Goal: Task Accomplishment & Management: Use online tool/utility

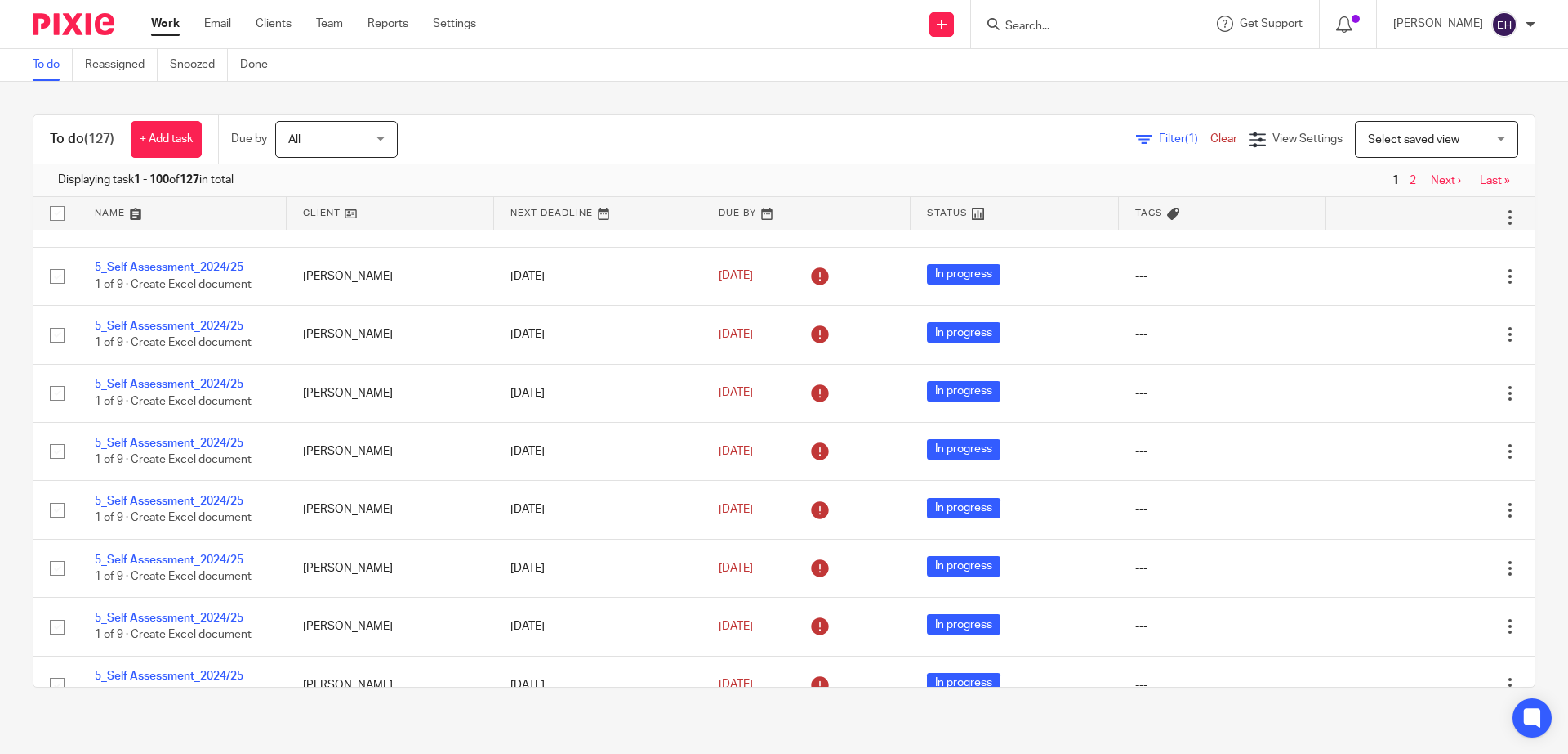
scroll to position [5561, 0]
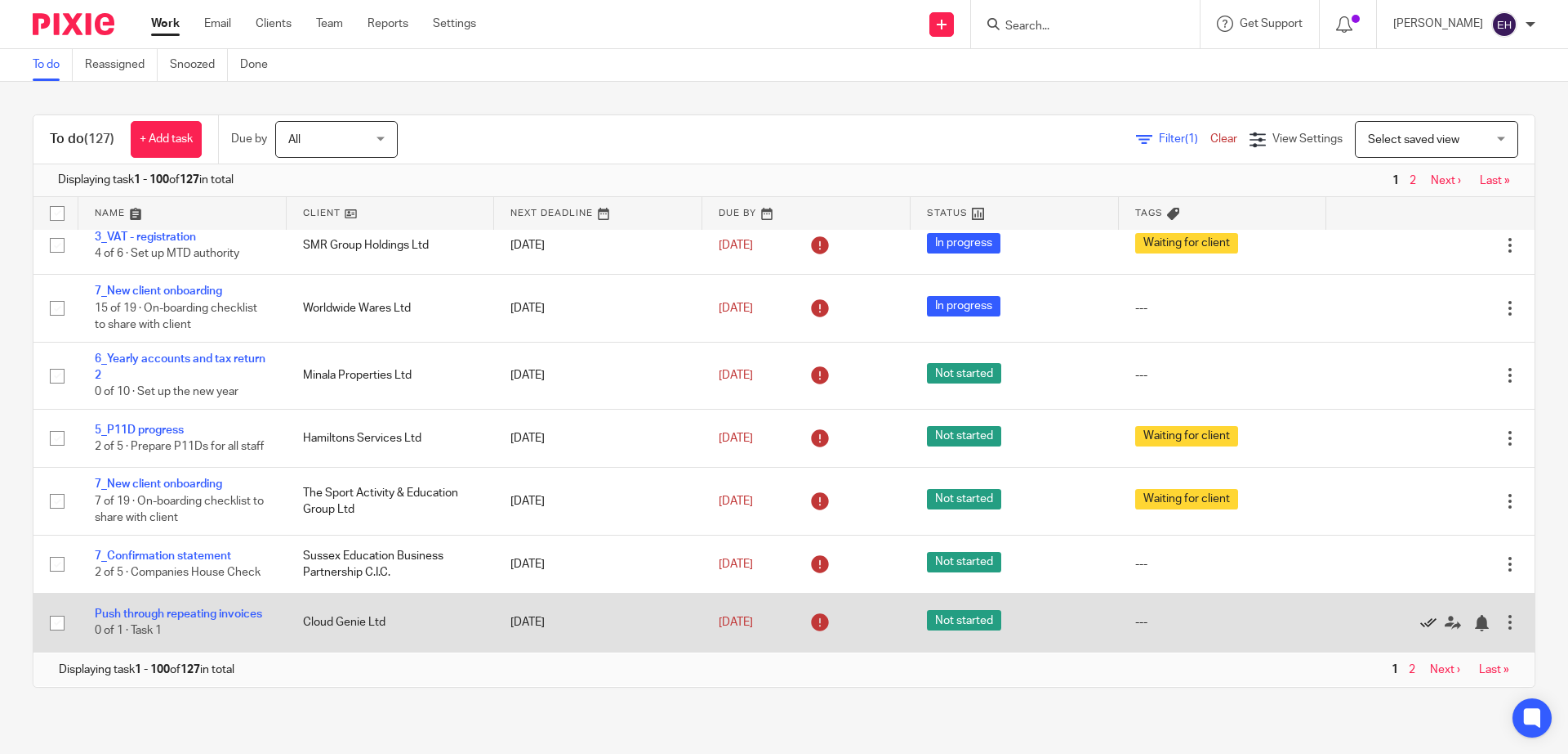
click at [1421, 622] on icon at bounding box center [1428, 623] width 16 height 16
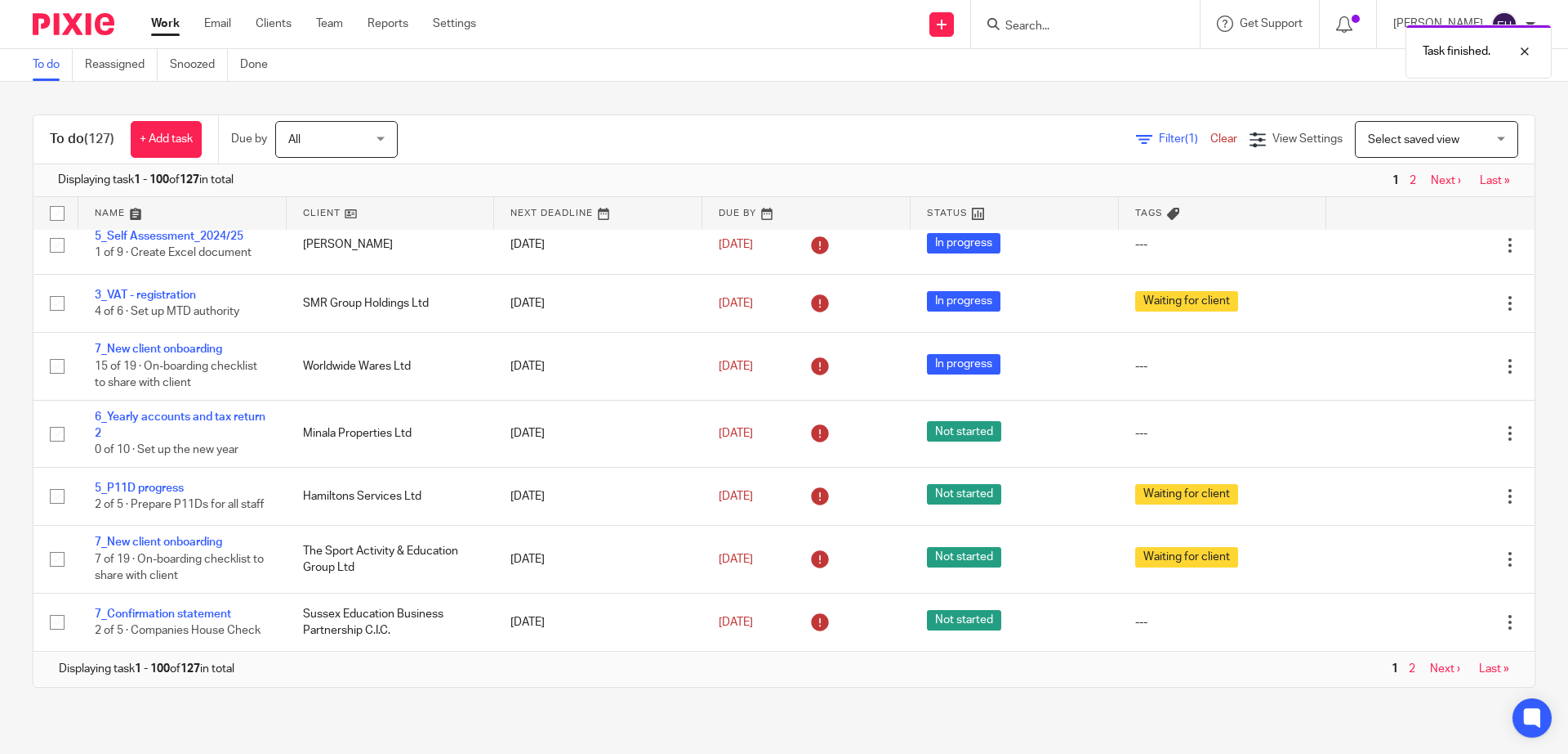
scroll to position [5502, 0]
click at [1431, 182] on link "Next ›" at bounding box center [1446, 181] width 30 height 11
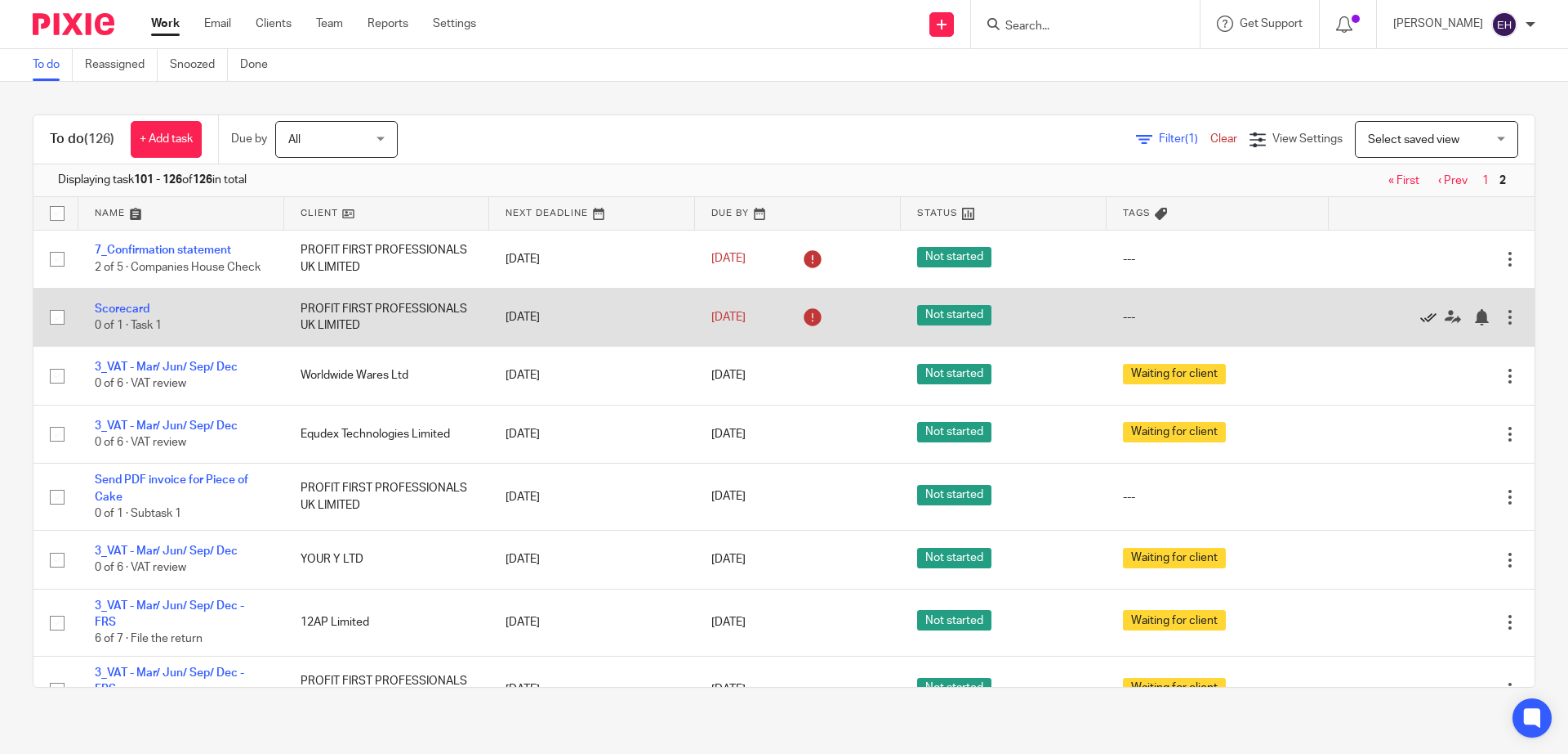
click at [1421, 319] on icon at bounding box center [1428, 317] width 16 height 16
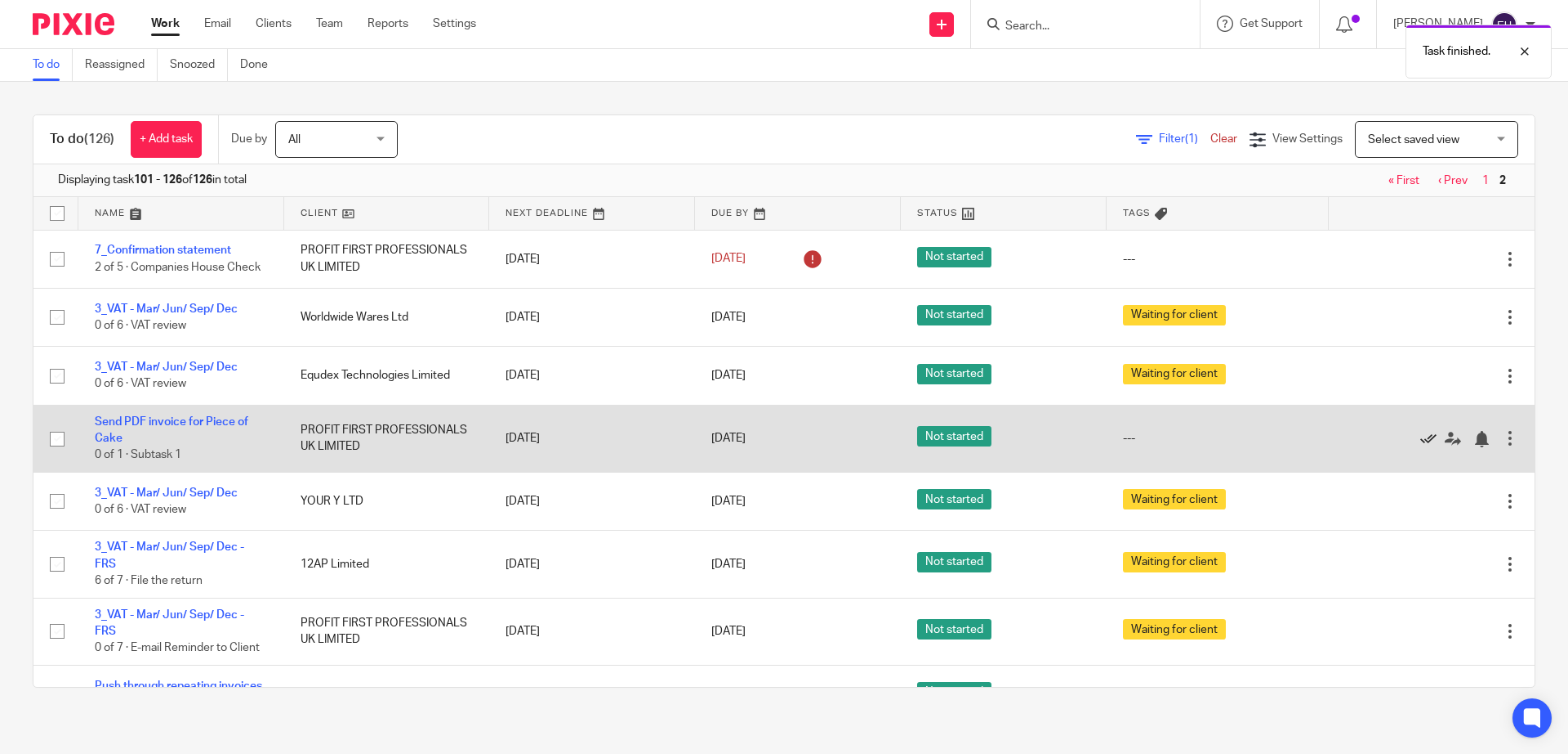
click at [1421, 445] on icon at bounding box center [1428, 438] width 16 height 16
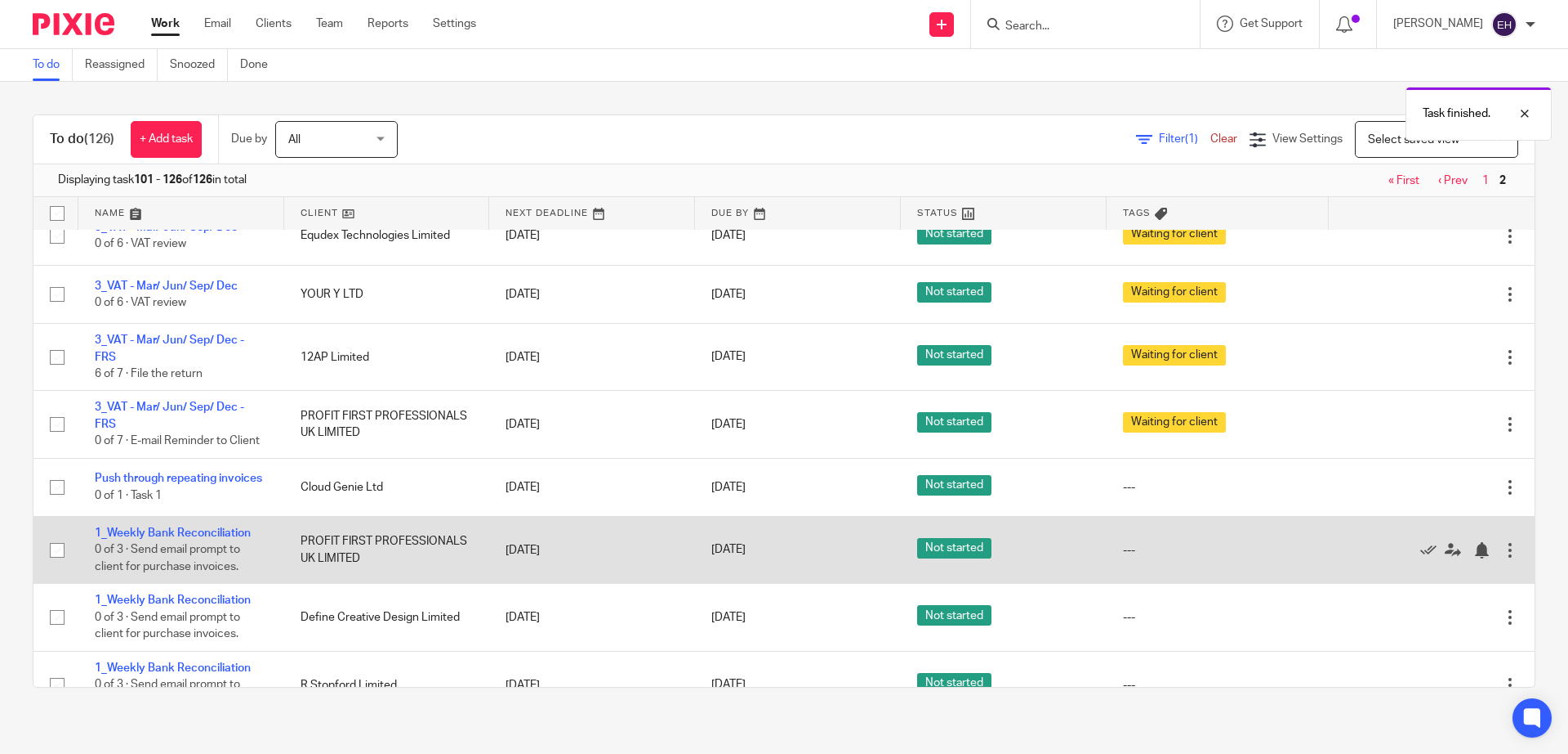
scroll to position [143, 0]
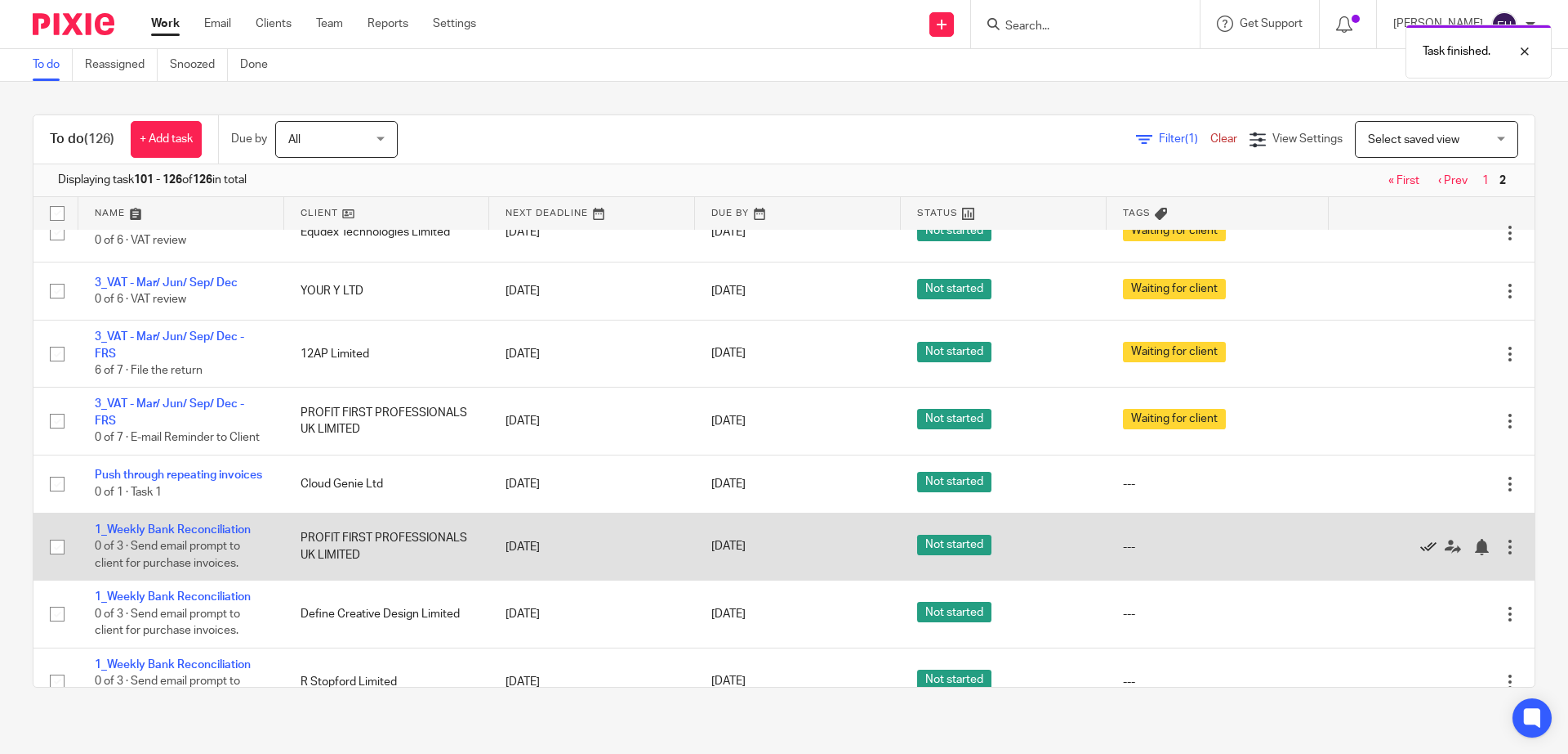
click at [1421, 555] on icon at bounding box center [1428, 546] width 16 height 16
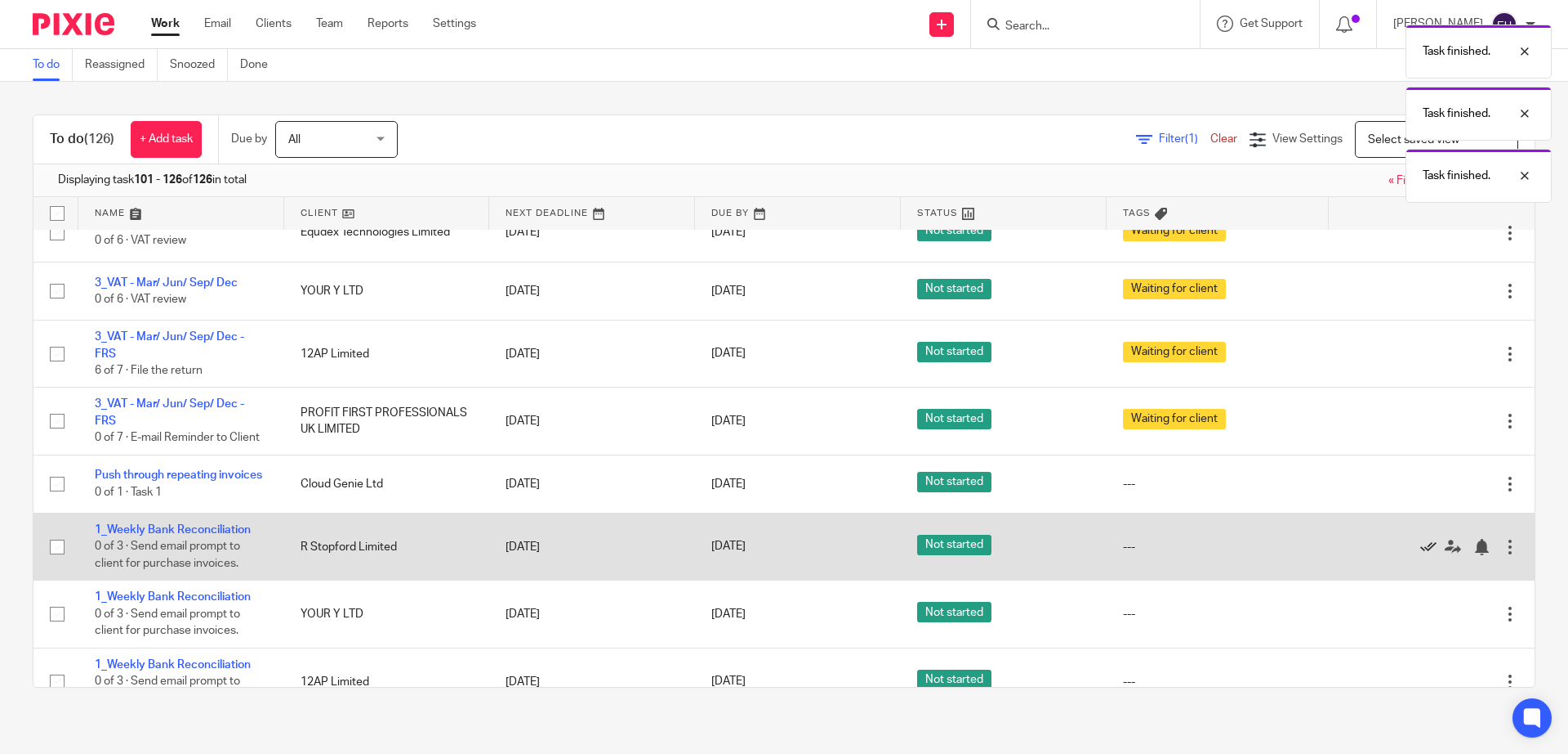
click at [1421, 555] on icon at bounding box center [1428, 546] width 16 height 16
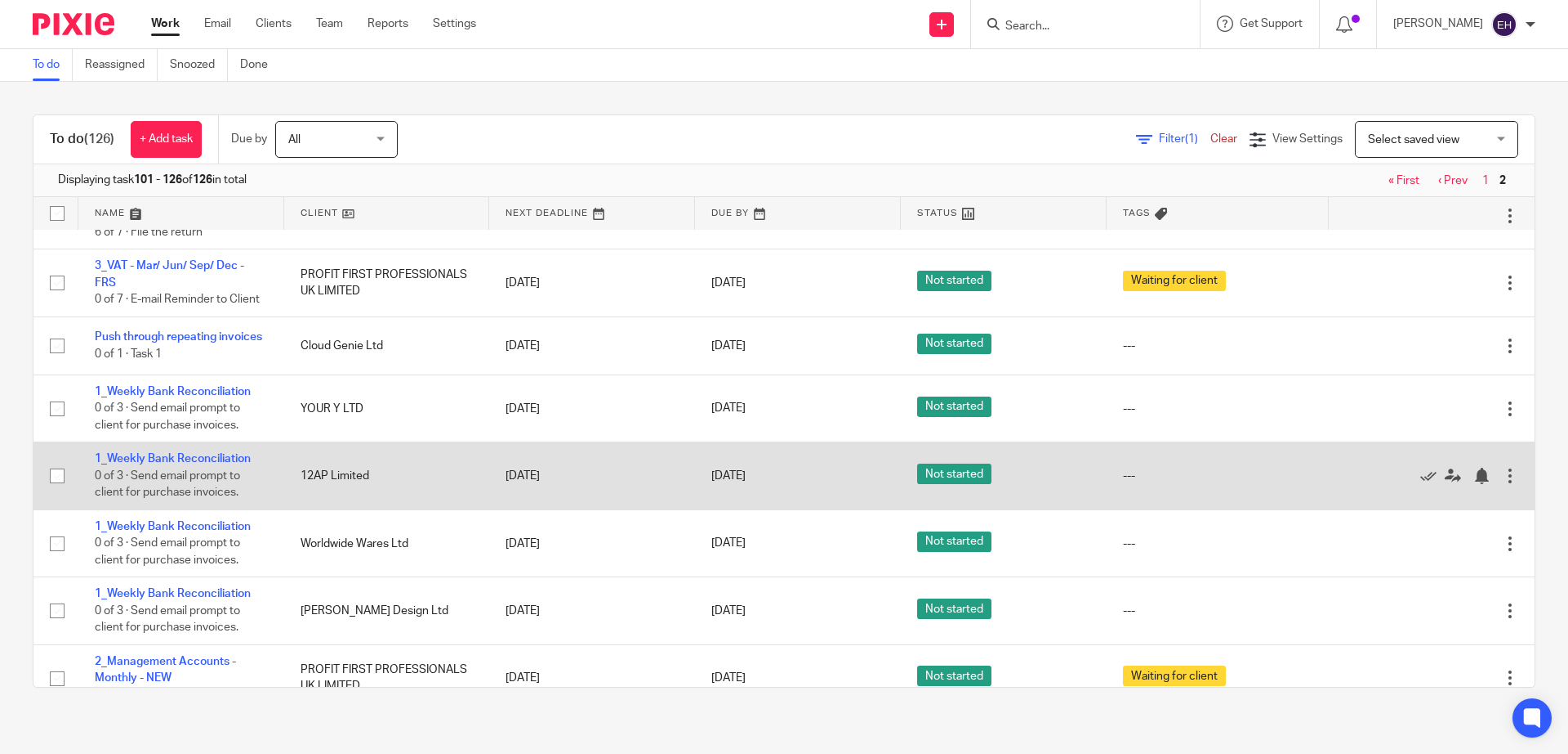
scroll to position [327, 0]
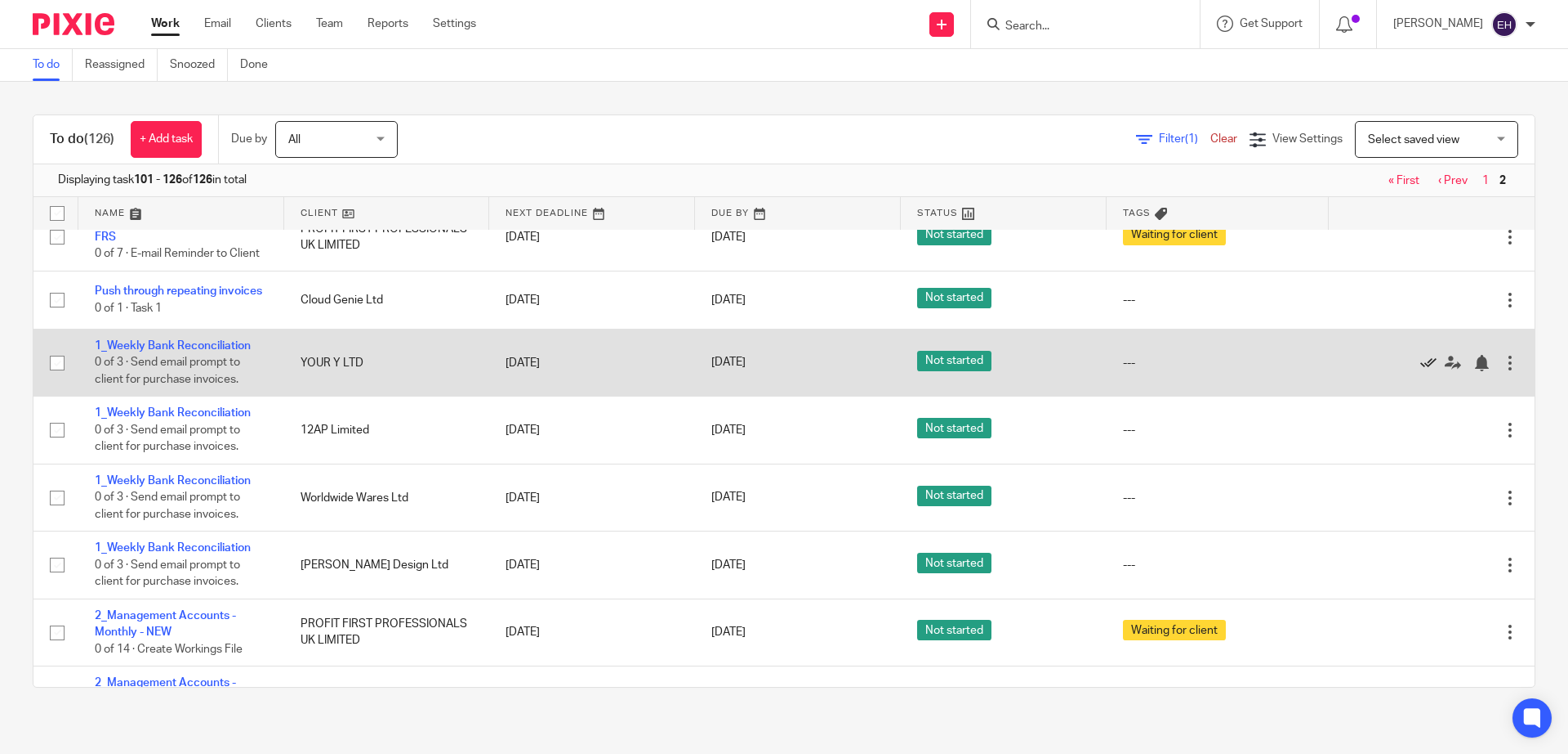
click at [1421, 371] on icon at bounding box center [1428, 363] width 16 height 16
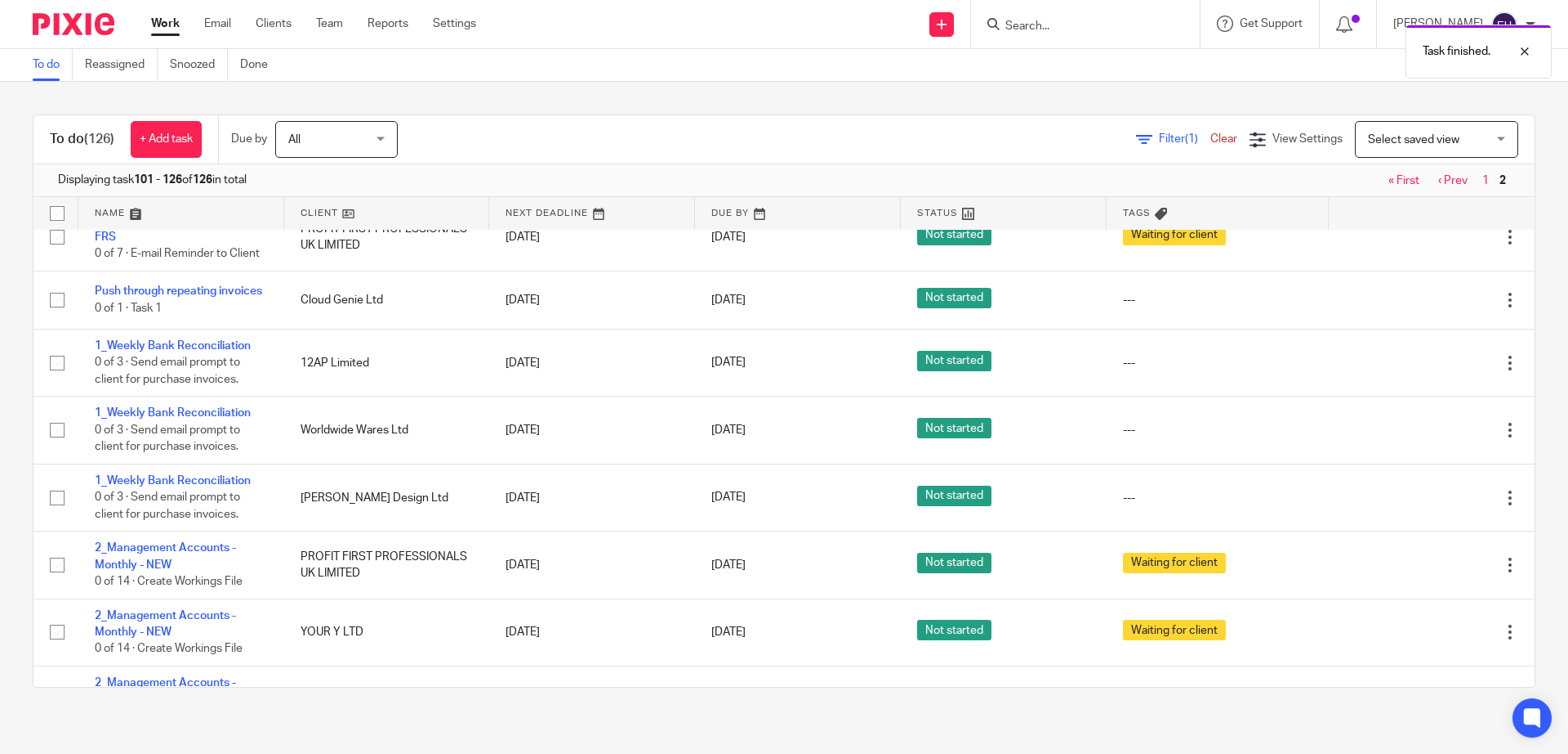
click at [1421, 371] on icon at bounding box center [1428, 363] width 16 height 16
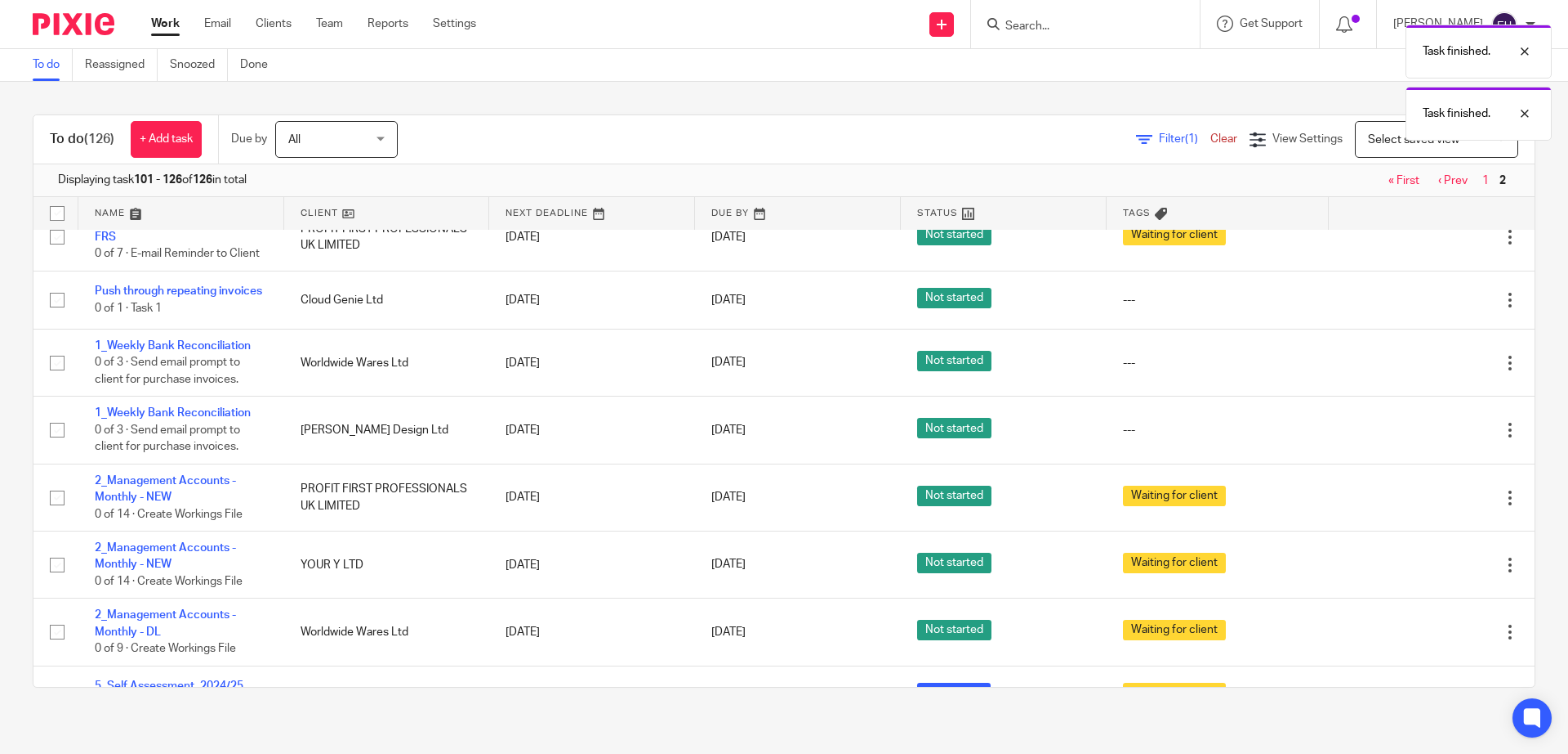
click at [1421, 371] on icon at bounding box center [1428, 363] width 16 height 16
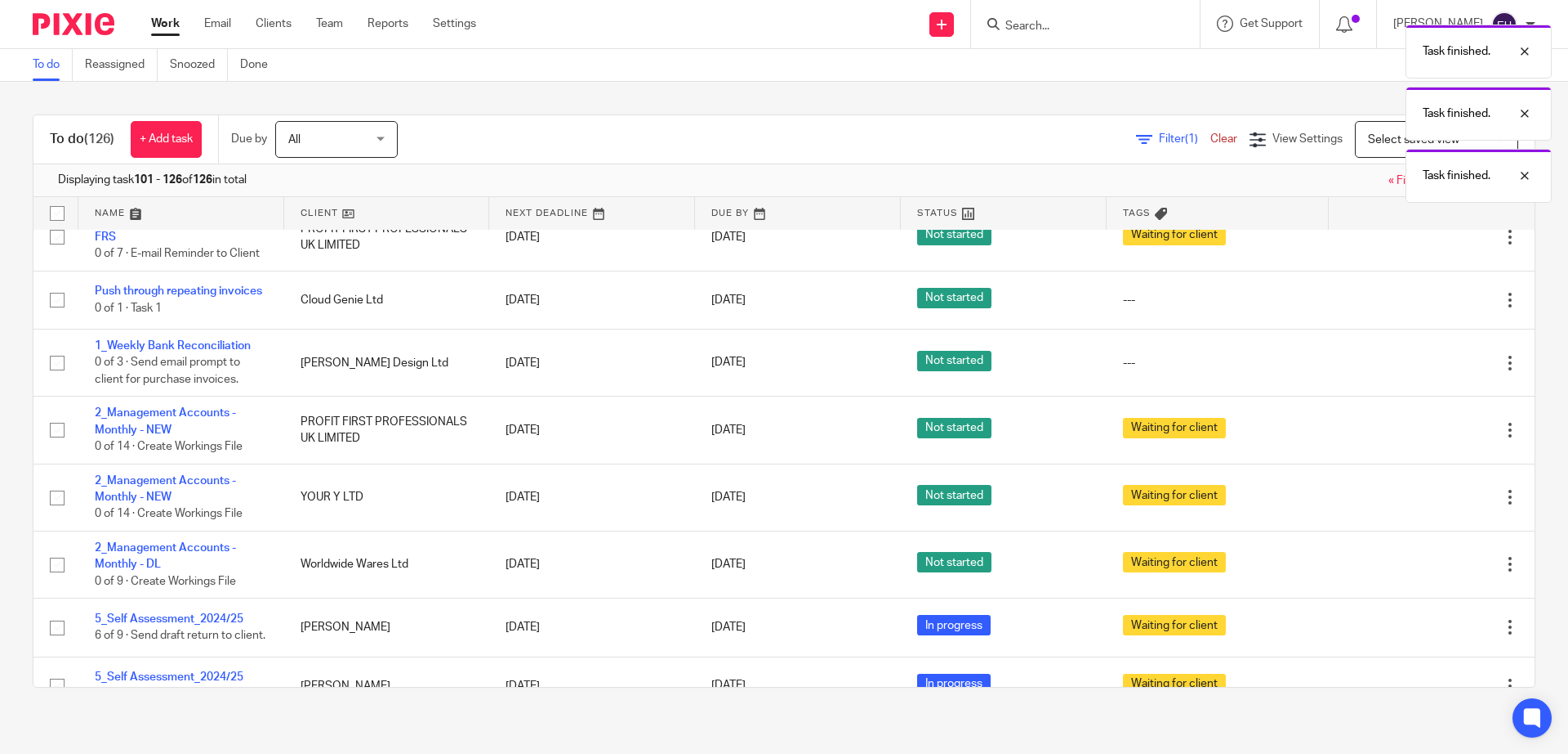
click at [1421, 371] on icon at bounding box center [1428, 363] width 16 height 16
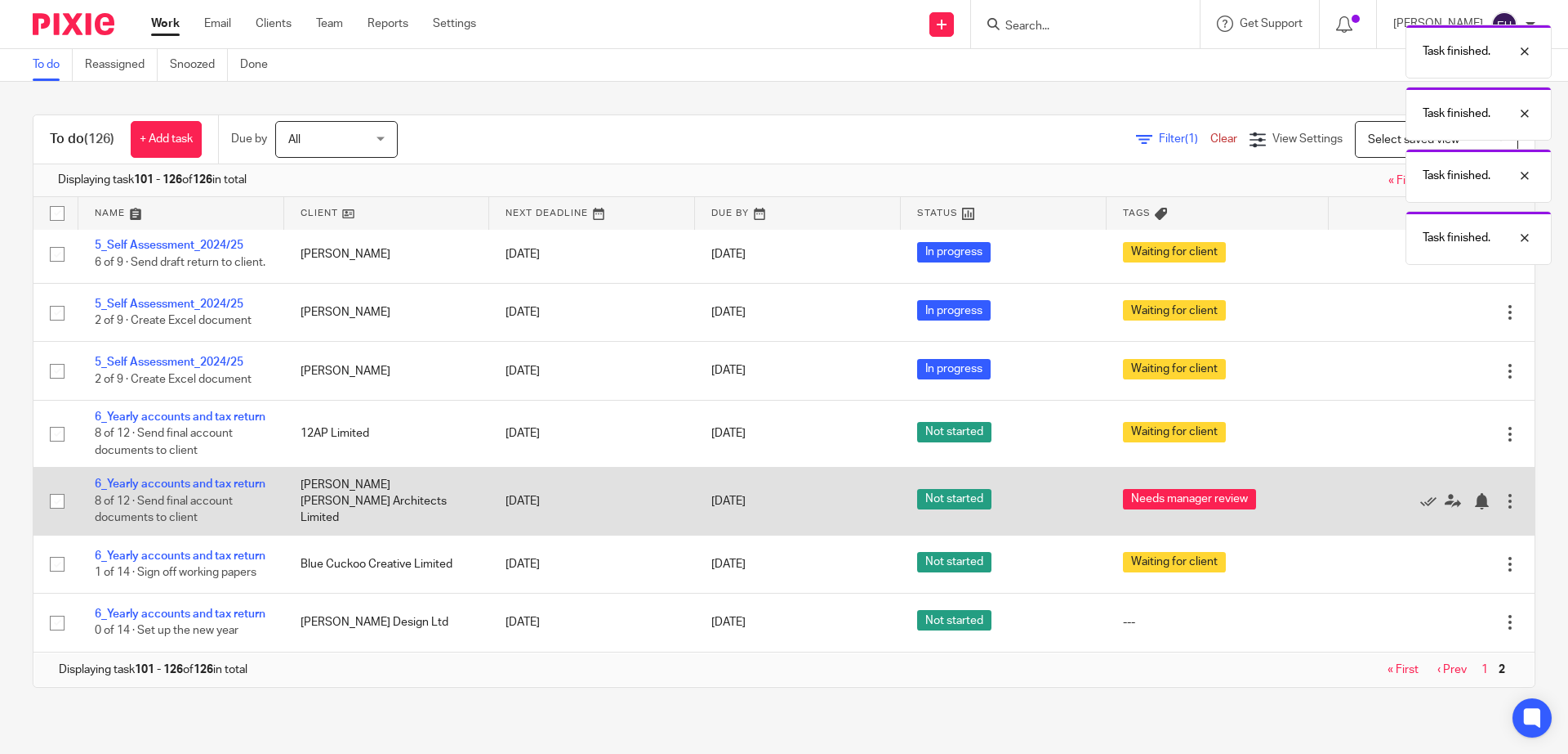
scroll to position [0, 0]
